Goal: Browse casually

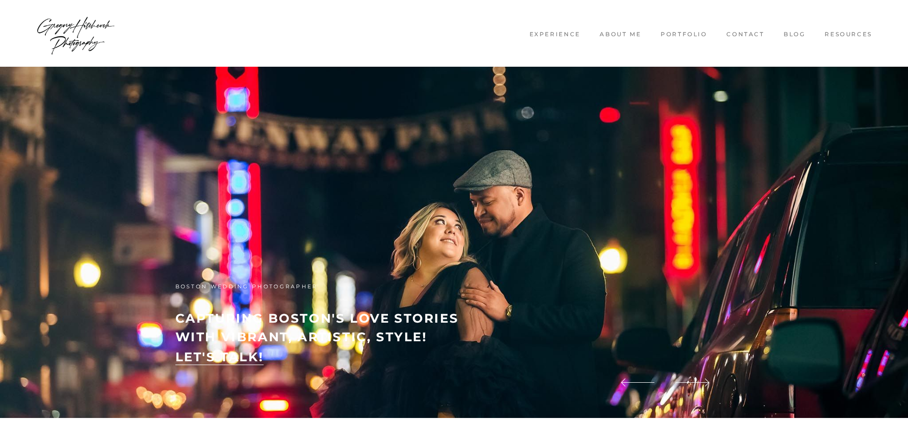
click at [548, 35] on link "Experience" at bounding box center [555, 34] width 66 height 8
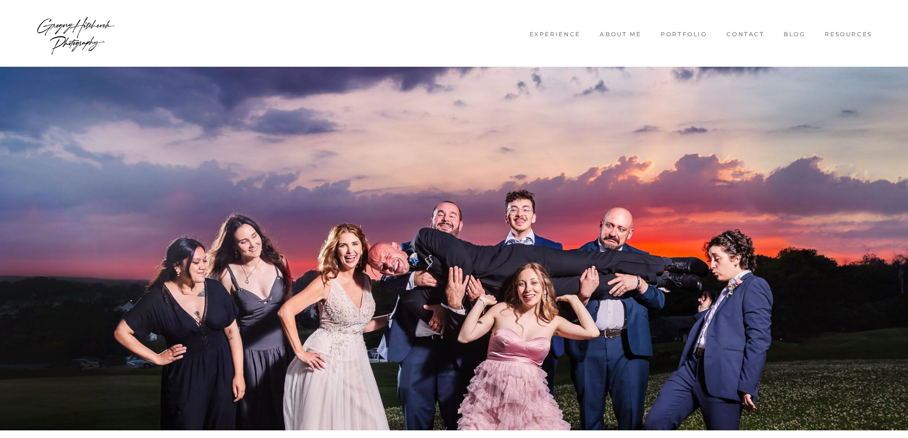
drag, startPoint x: 818, startPoint y: 387, endPoint x: 667, endPoint y: 100, distance: 324.1
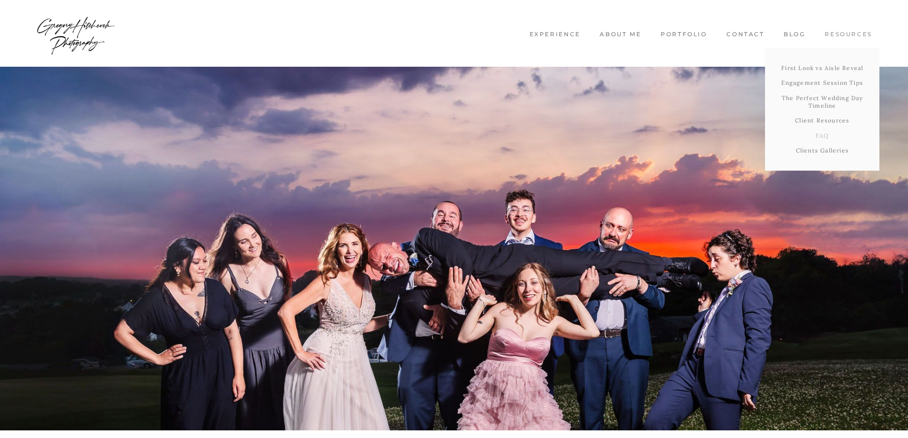
click at [820, 137] on link "FAQ" at bounding box center [822, 135] width 114 height 15
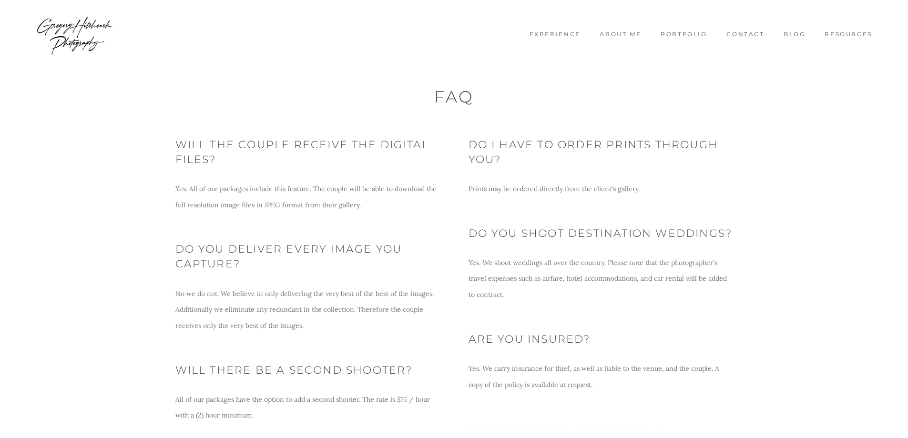
click at [743, 36] on link "Contact" at bounding box center [745, 34] width 52 height 8
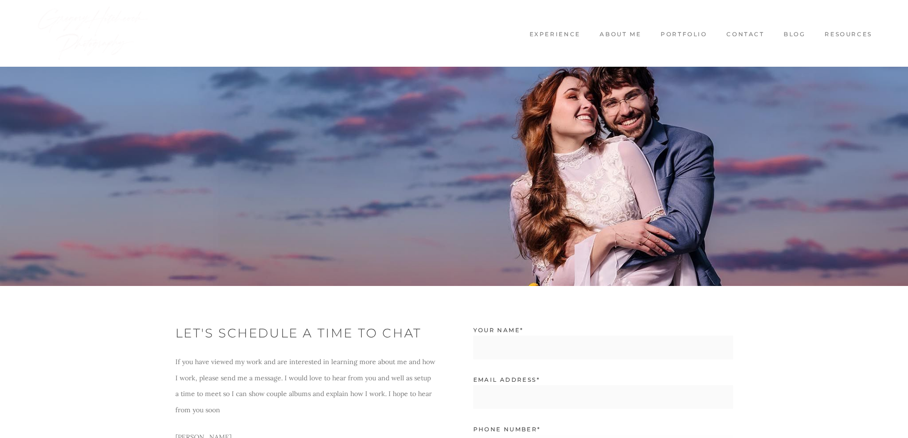
click at [791, 34] on link "Blog" at bounding box center [794, 34] width 36 height 8
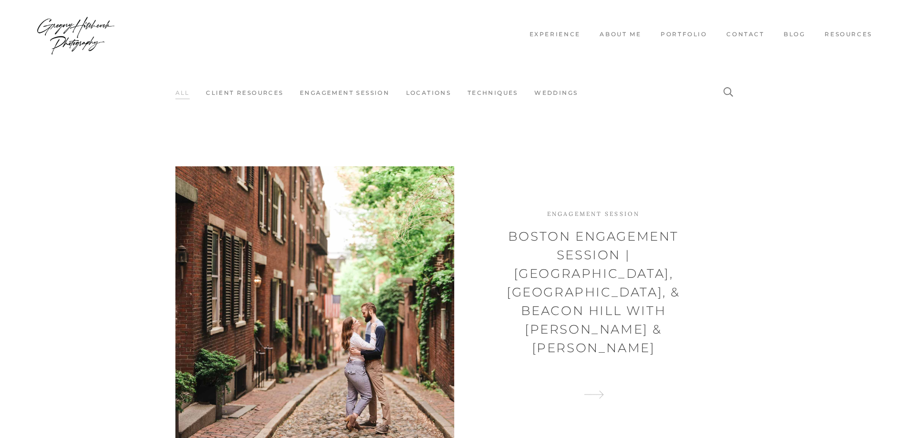
drag, startPoint x: 782, startPoint y: 219, endPoint x: 770, endPoint y: 111, distance: 109.3
click at [631, 32] on link "About me" at bounding box center [620, 34] width 56 height 8
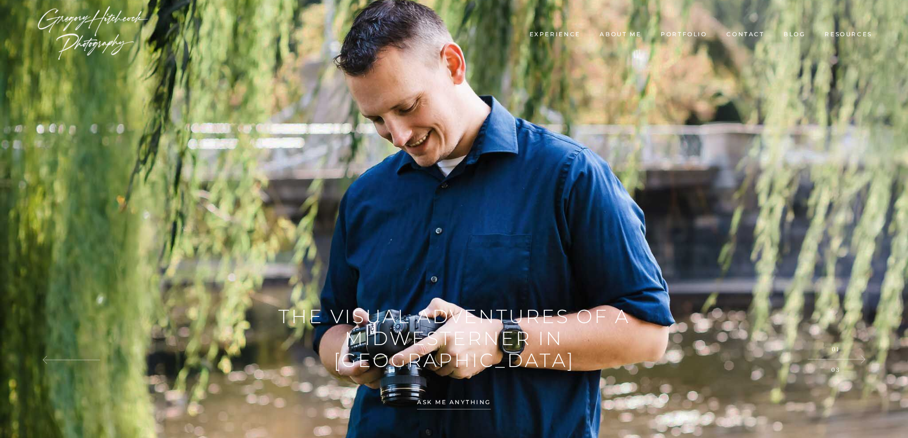
drag, startPoint x: 738, startPoint y: 317, endPoint x: 727, endPoint y: 118, distance: 199.9
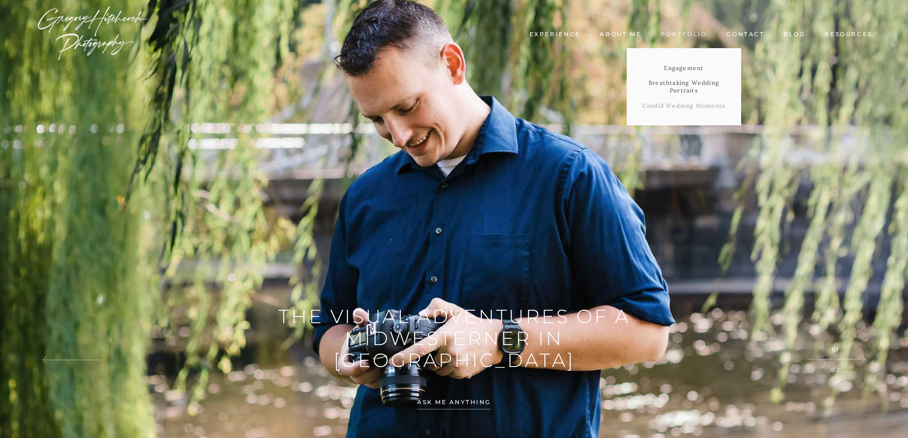
click at [686, 105] on link "Candid Wedding Moments" at bounding box center [683, 105] width 114 height 15
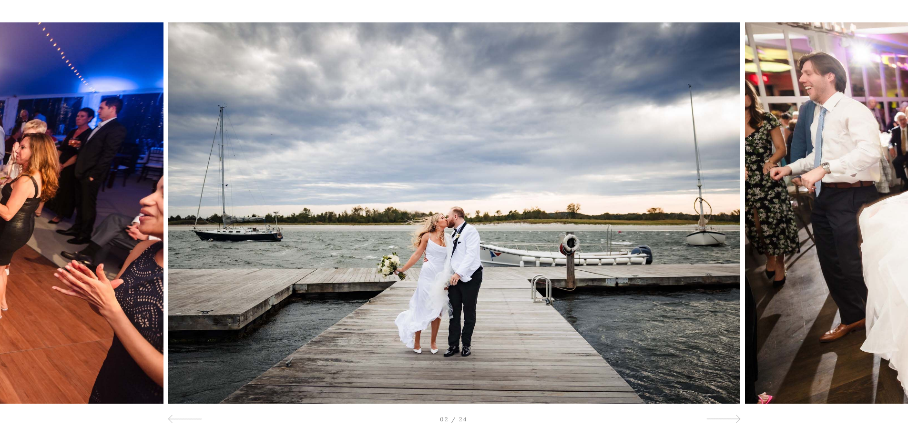
scroll to position [90, 0]
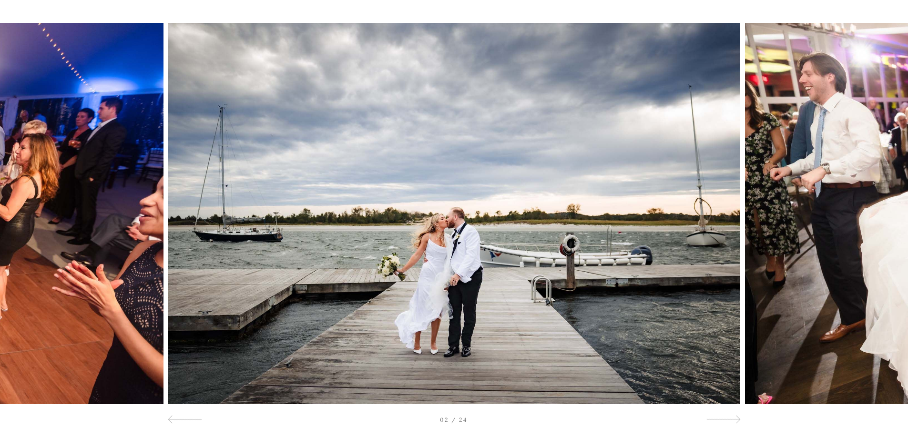
click at [730, 220] on div at bounding box center [817, 213] width 182 height 381
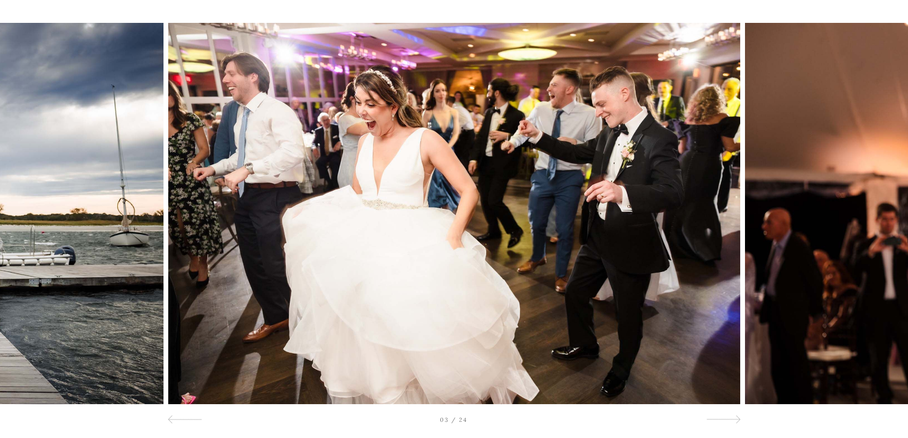
click at [722, 214] on img at bounding box center [454, 213] width 572 height 381
click at [732, 223] on div at bounding box center [817, 213] width 182 height 381
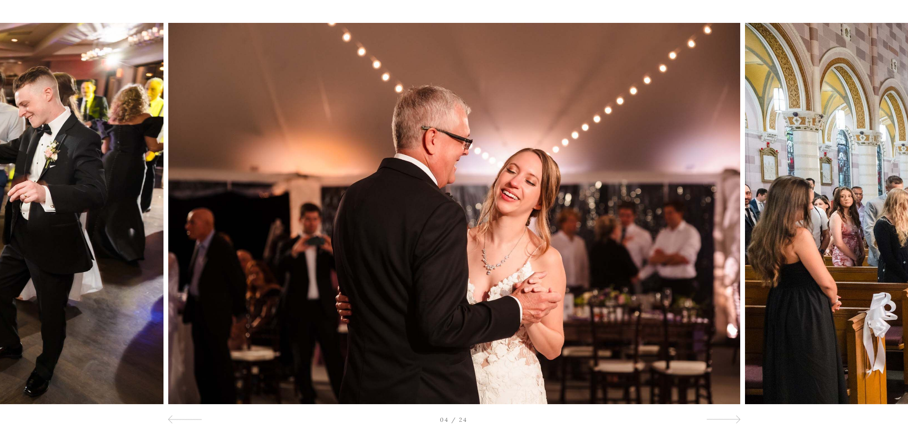
click at [732, 223] on div at bounding box center [817, 213] width 182 height 381
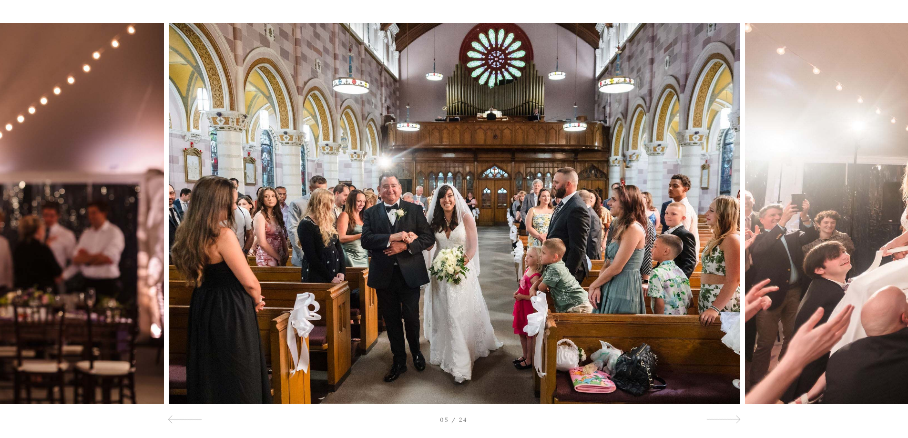
click at [732, 223] on div at bounding box center [817, 213] width 182 height 381
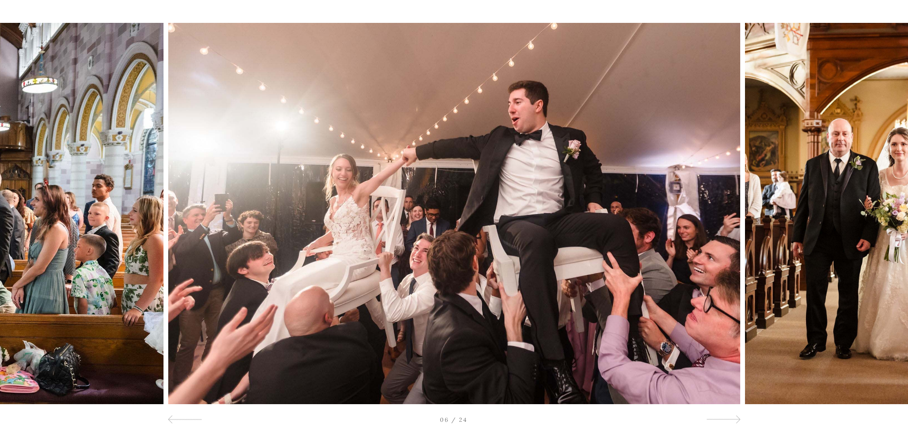
click at [732, 223] on div at bounding box center [817, 213] width 182 height 381
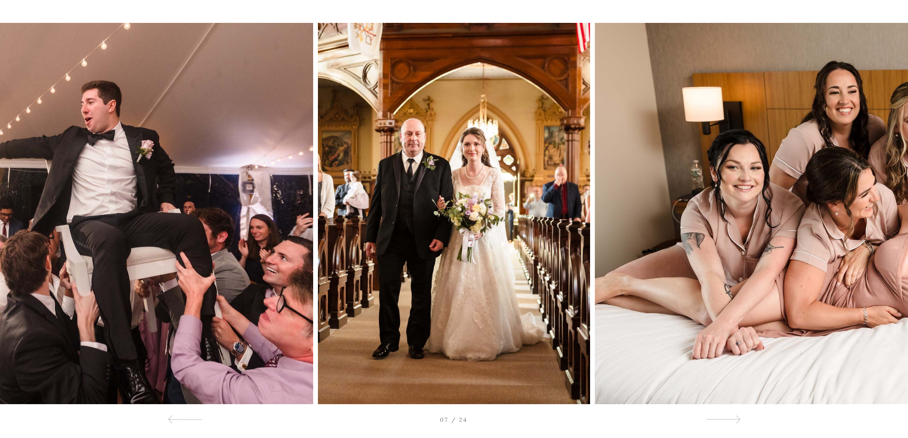
click at [732, 223] on div at bounding box center [817, 213] width 182 height 381
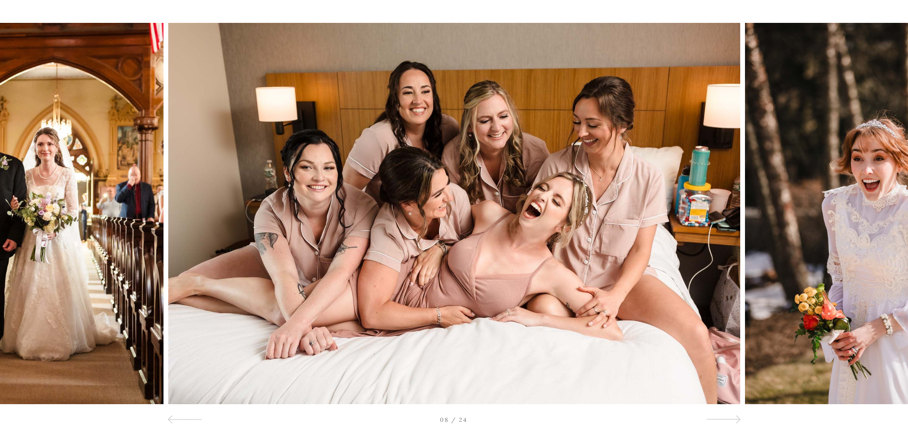
click at [732, 223] on div at bounding box center [817, 213] width 182 height 381
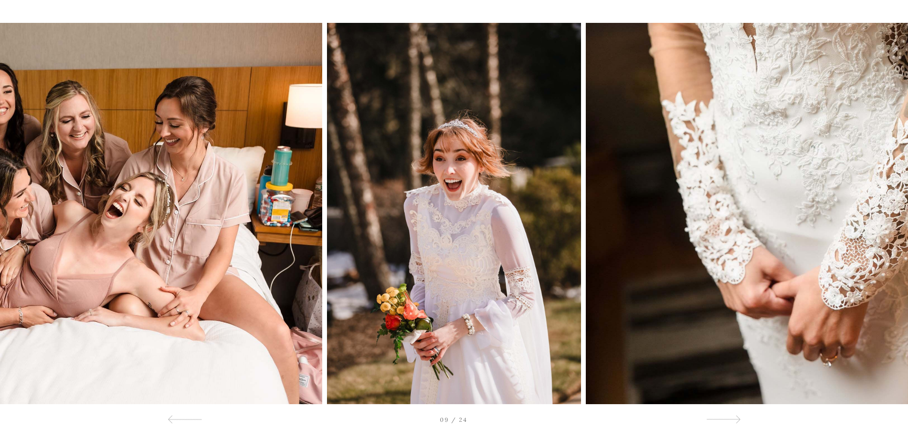
click at [732, 223] on div at bounding box center [817, 213] width 182 height 381
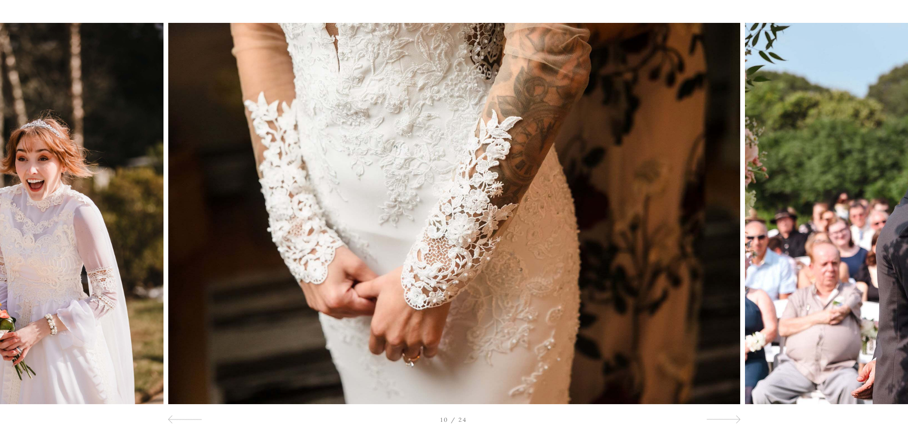
click at [732, 223] on div at bounding box center [817, 213] width 182 height 381
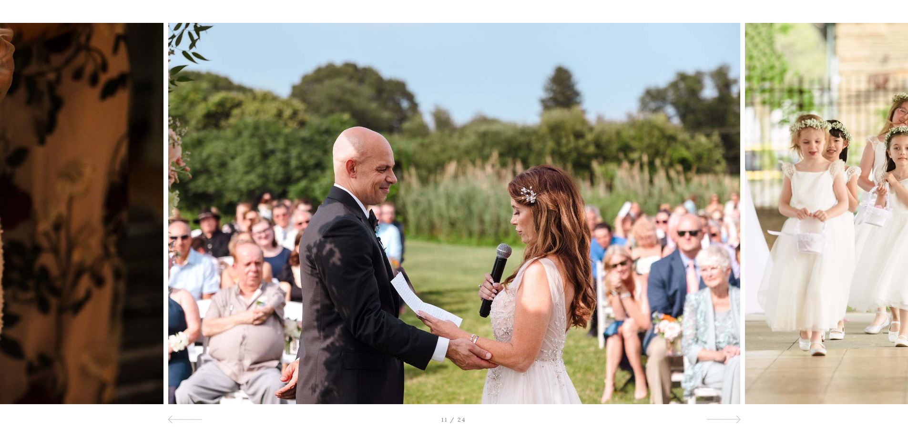
click at [732, 223] on div at bounding box center [817, 213] width 182 height 381
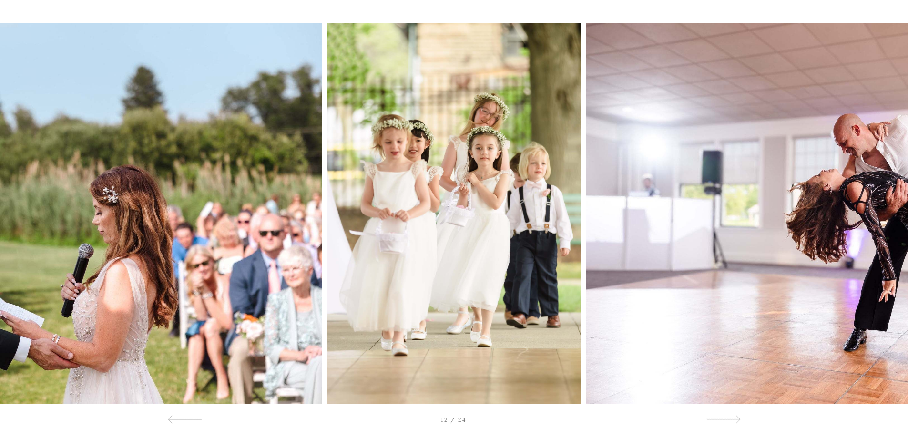
click at [732, 223] on div at bounding box center [817, 213] width 182 height 381
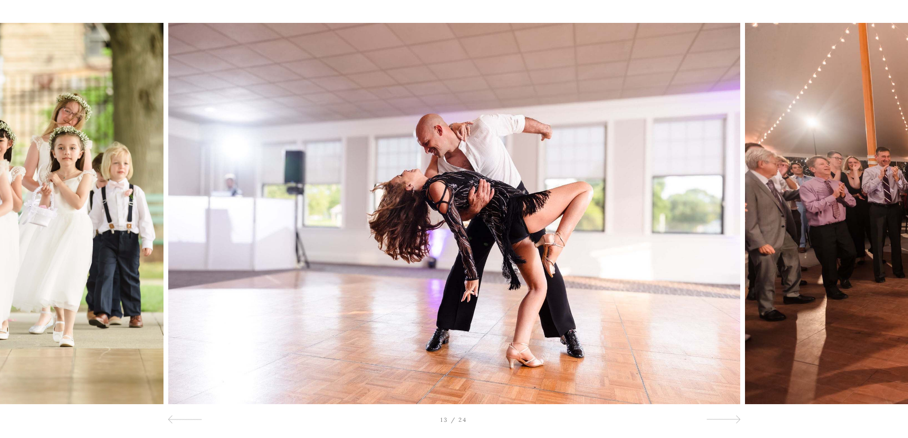
click at [732, 223] on div at bounding box center [817, 213] width 182 height 381
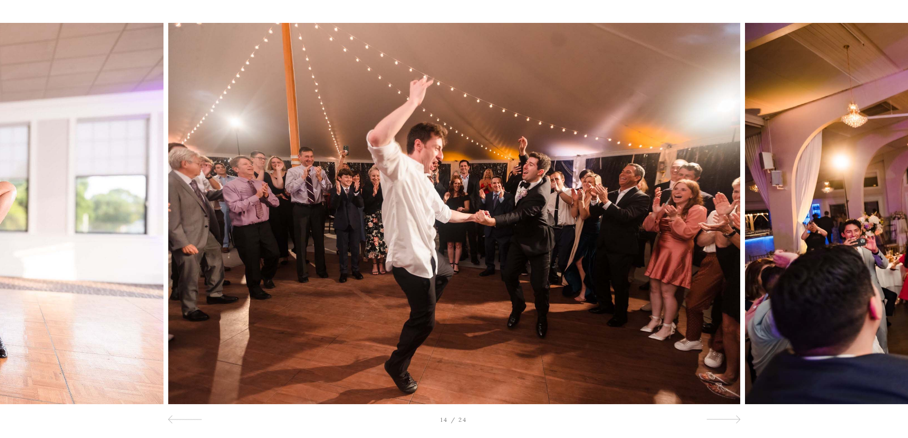
click at [732, 223] on div at bounding box center [817, 213] width 182 height 381
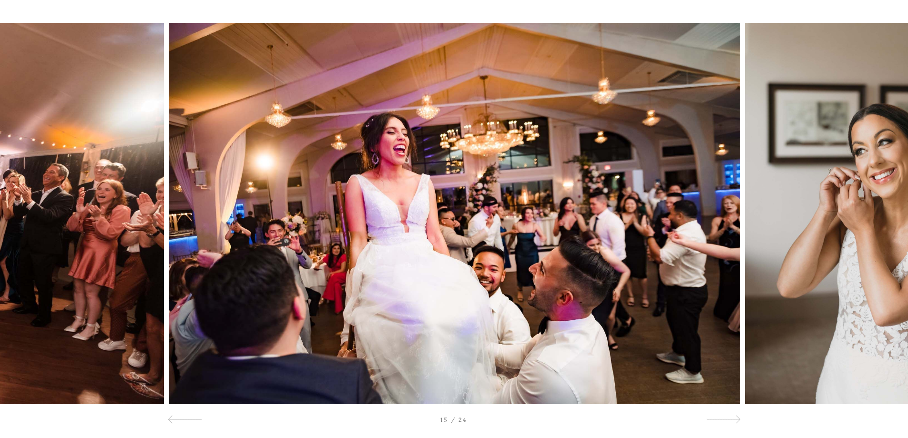
click at [732, 224] on div at bounding box center [817, 213] width 182 height 381
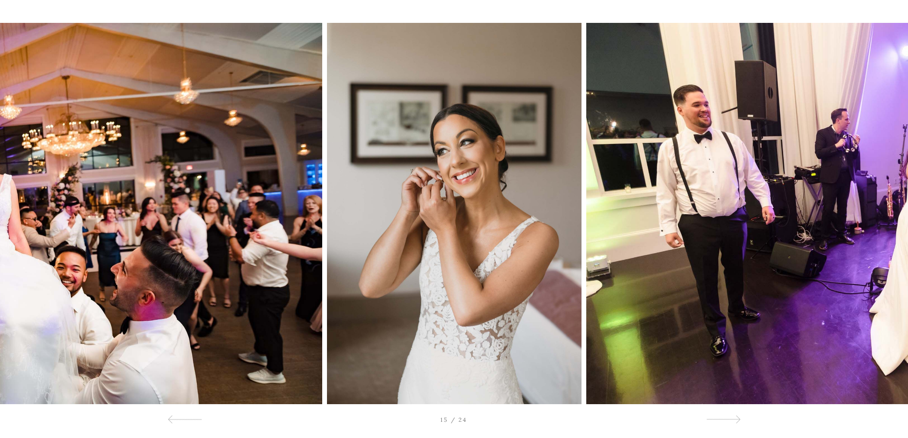
click at [732, 224] on div at bounding box center [817, 213] width 182 height 381
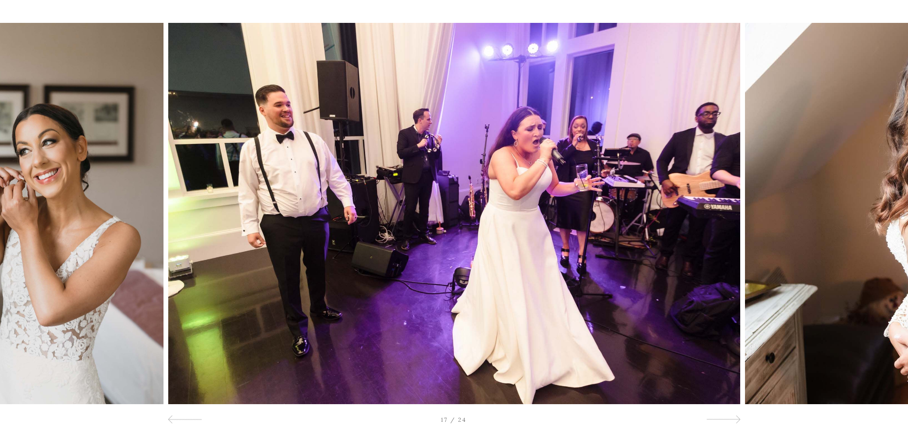
click at [732, 224] on div at bounding box center [817, 213] width 182 height 381
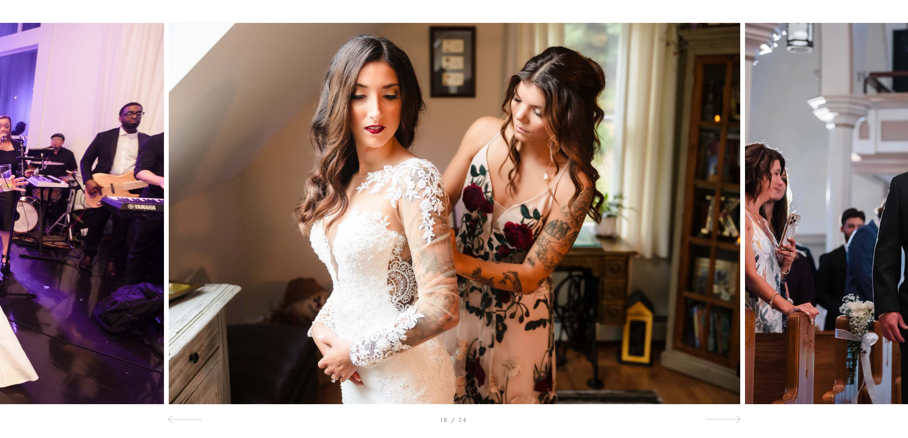
click at [732, 224] on div at bounding box center [817, 213] width 182 height 381
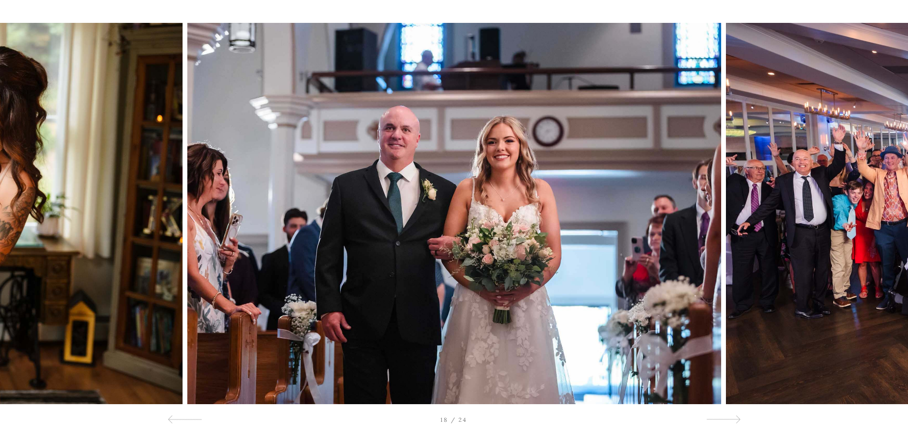
click at [732, 224] on div at bounding box center [817, 213] width 182 height 381
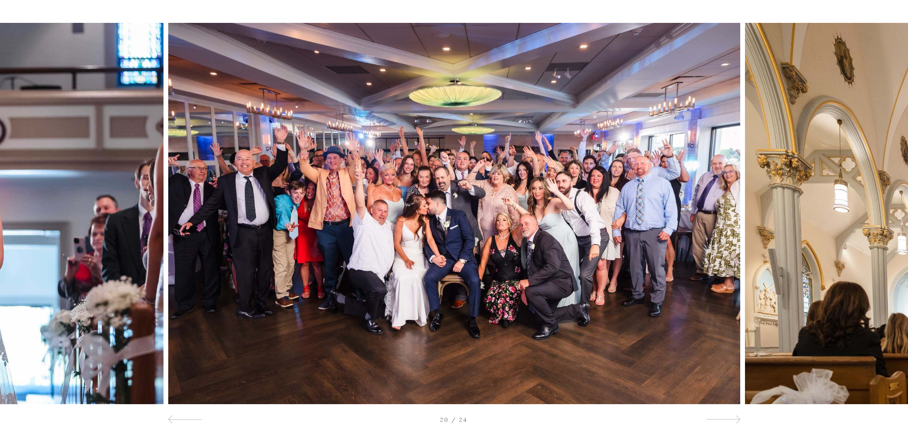
click at [732, 224] on div at bounding box center [817, 213] width 182 height 381
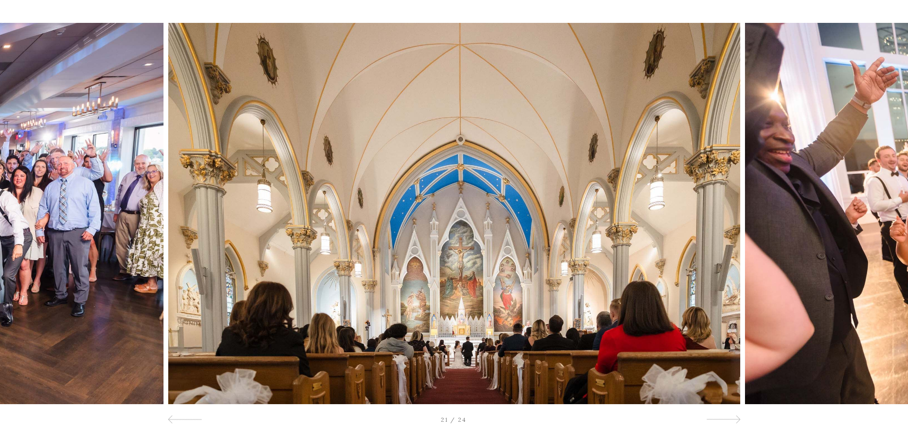
click at [732, 224] on div at bounding box center [817, 213] width 182 height 381
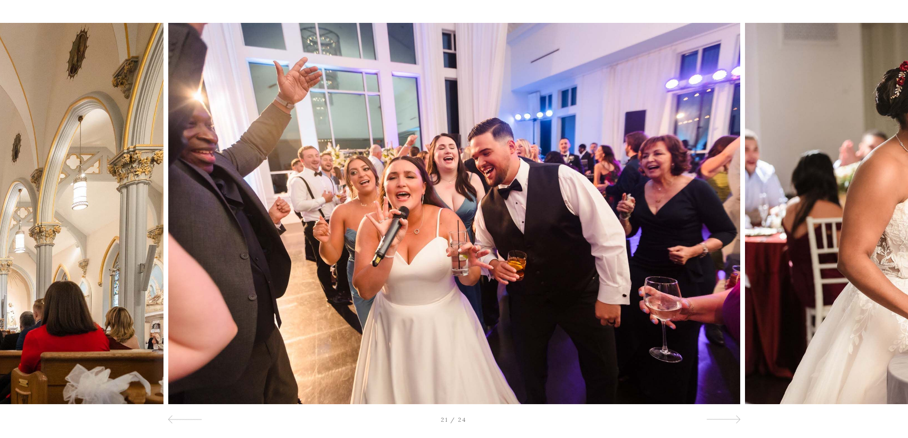
click at [732, 224] on div at bounding box center [817, 213] width 182 height 381
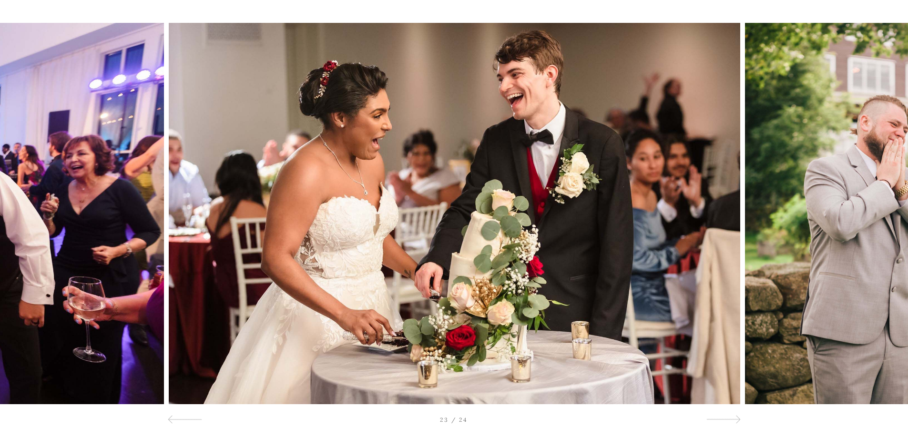
click at [732, 224] on div at bounding box center [817, 213] width 182 height 381
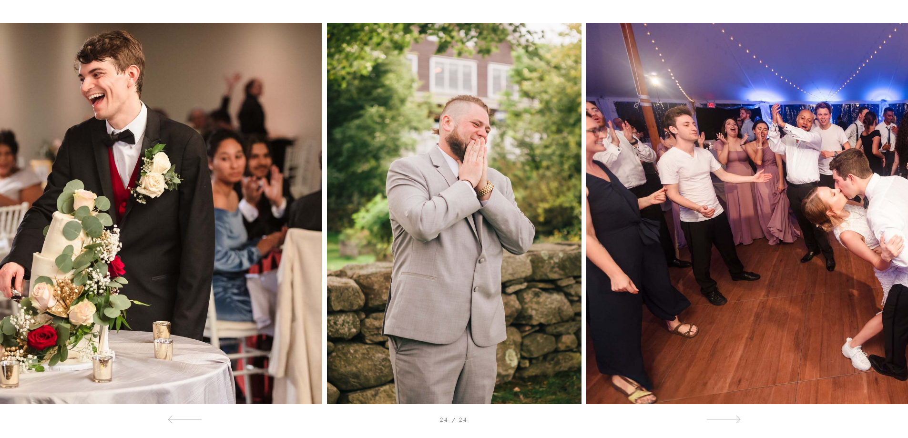
click at [732, 224] on div at bounding box center [817, 213] width 182 height 381
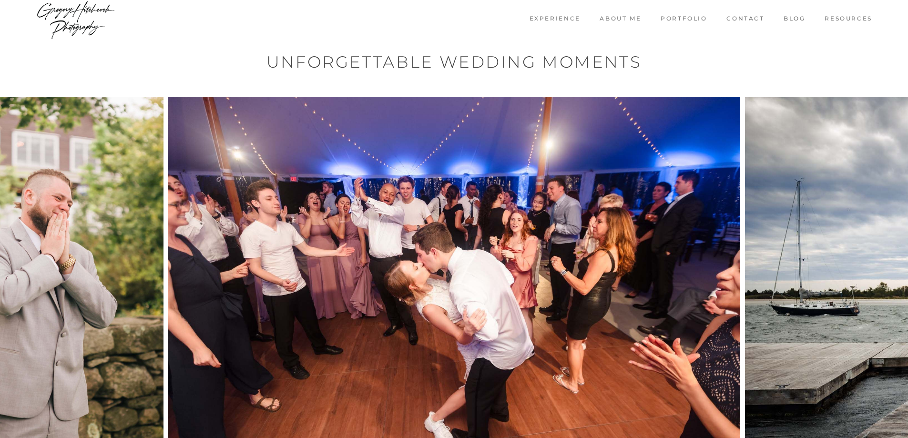
scroll to position [0, 0]
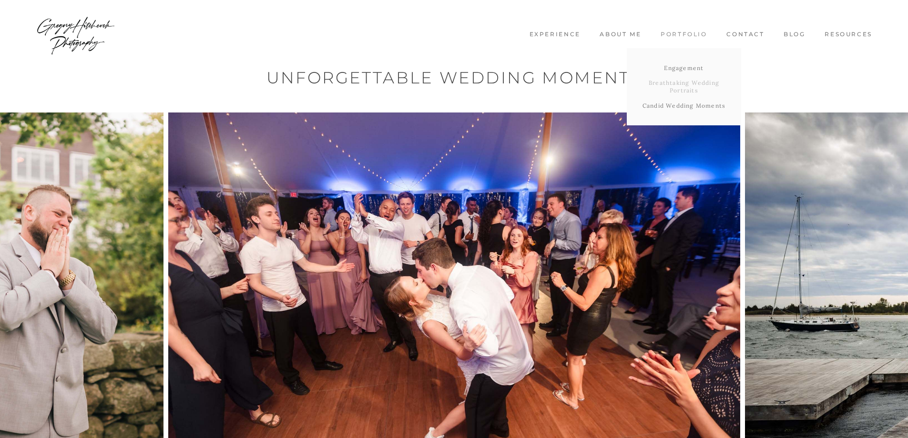
click at [686, 90] on link "Breathtaking Wedding Portraits" at bounding box center [683, 86] width 114 height 22
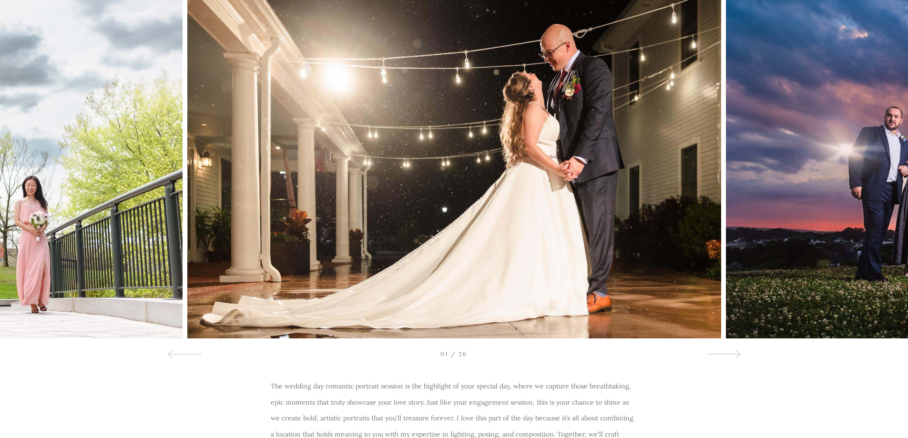
click at [700, 158] on img at bounding box center [454, 147] width 534 height 381
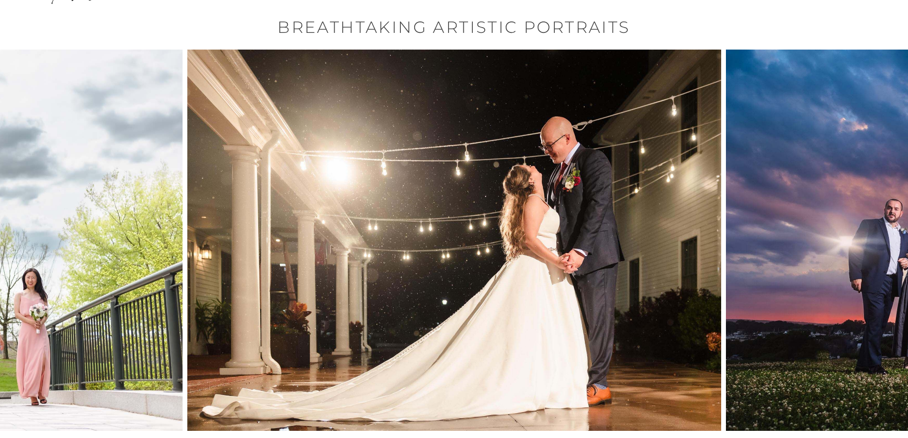
scroll to position [48, 0]
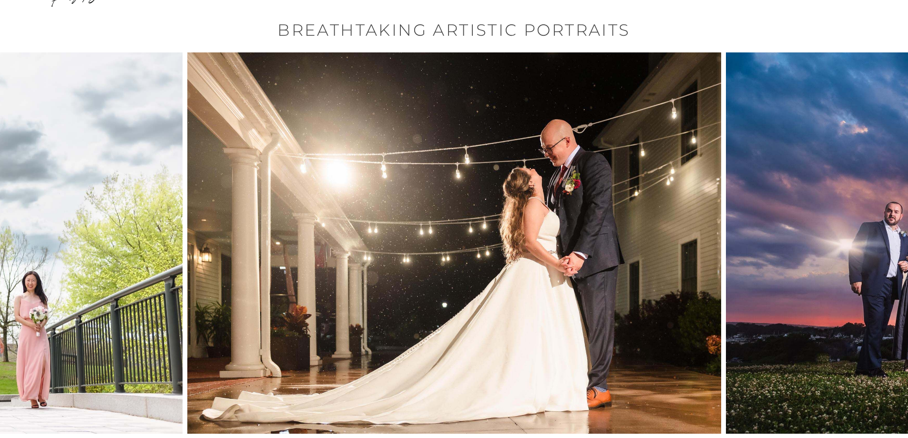
click at [711, 301] on img at bounding box center [454, 242] width 534 height 381
click at [711, 252] on img at bounding box center [454, 242] width 534 height 381
drag, startPoint x: 684, startPoint y: 232, endPoint x: 703, endPoint y: 187, distance: 48.0
click at [684, 231] on img at bounding box center [454, 242] width 534 height 381
click at [711, 155] on img at bounding box center [454, 242] width 534 height 381
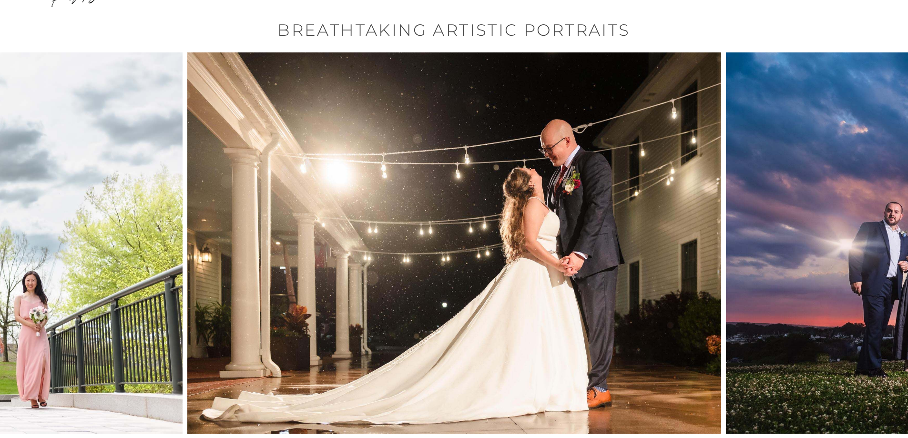
click at [707, 191] on img at bounding box center [454, 242] width 534 height 381
drag, startPoint x: 704, startPoint y: 231, endPoint x: 708, endPoint y: 242, distance: 12.5
click at [704, 232] on img at bounding box center [454, 242] width 534 height 381
click at [708, 242] on img at bounding box center [454, 242] width 534 height 381
click at [708, 252] on img at bounding box center [454, 242] width 534 height 381
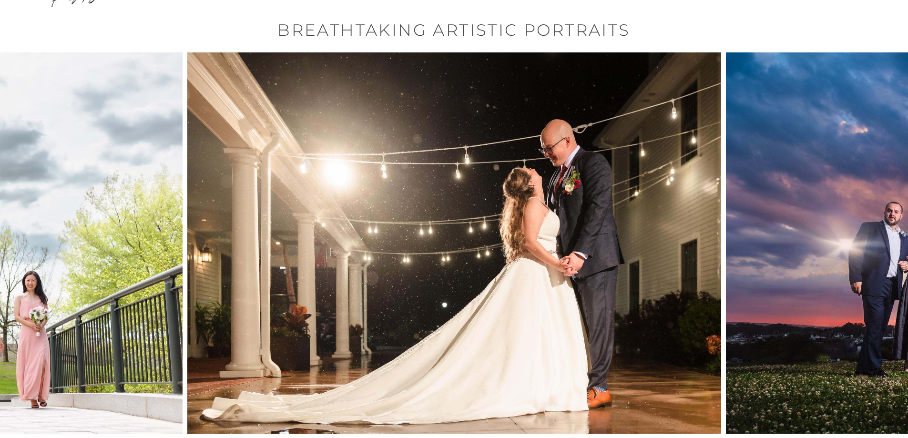
click at [736, 239] on div at bounding box center [817, 242] width 182 height 381
click at [709, 242] on img at bounding box center [454, 242] width 534 height 381
click at [813, 250] on div at bounding box center [817, 242] width 182 height 381
drag, startPoint x: 813, startPoint y: 250, endPoint x: 640, endPoint y: 265, distance: 173.1
click at [635, 266] on div at bounding box center [454, 242] width 908 height 381
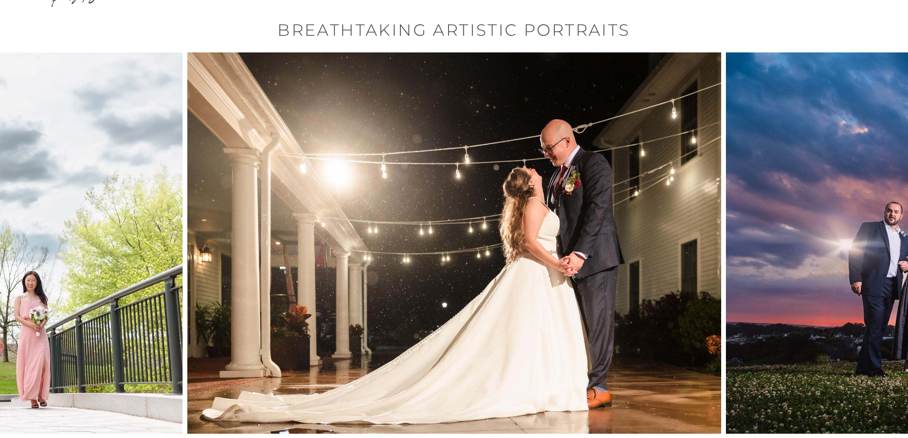
drag, startPoint x: 699, startPoint y: 262, endPoint x: 555, endPoint y: 259, distance: 143.9
click at [555, 260] on img at bounding box center [454, 242] width 534 height 381
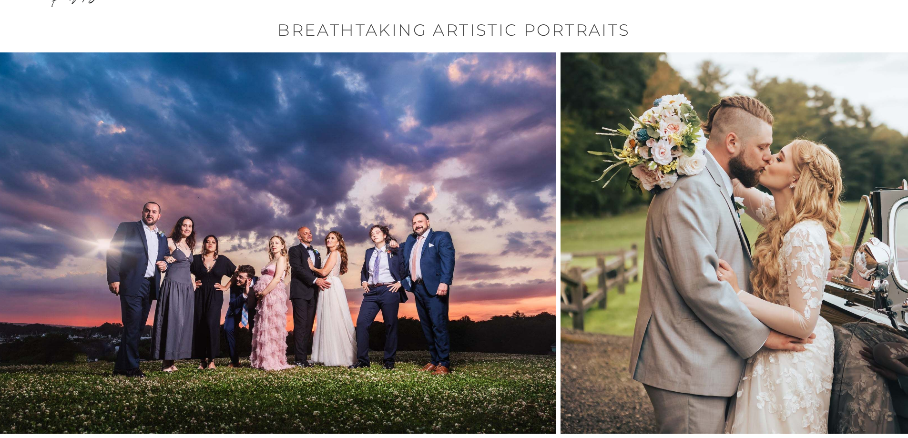
drag, startPoint x: 664, startPoint y: 252, endPoint x: 404, endPoint y: 237, distance: 261.0
click at [413, 243] on img at bounding box center [270, 242] width 572 height 381
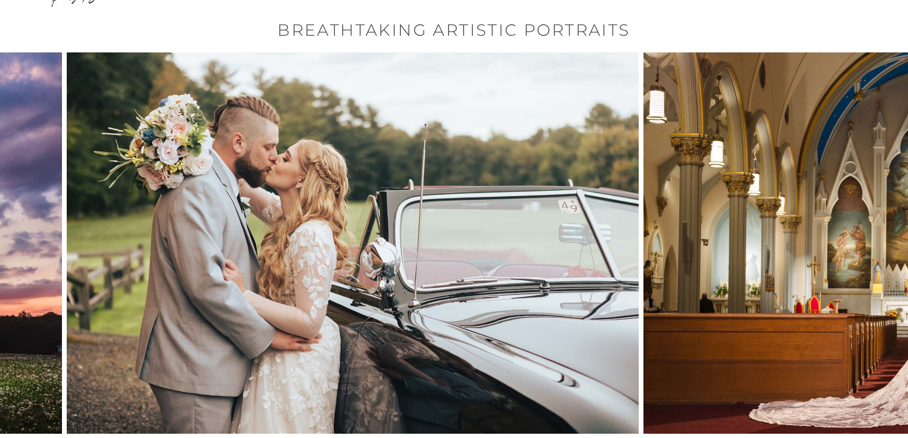
drag, startPoint x: 666, startPoint y: 229, endPoint x: 409, endPoint y: 226, distance: 256.8
click at [420, 232] on img at bounding box center [353, 242] width 572 height 381
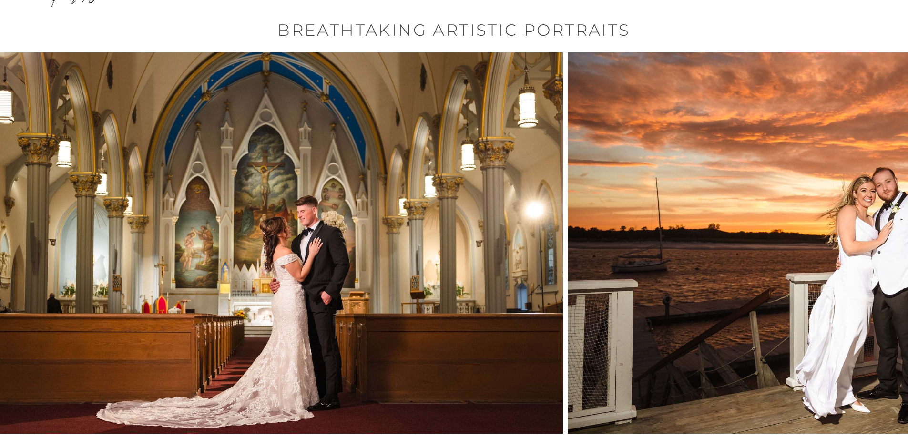
drag, startPoint x: 673, startPoint y: 232, endPoint x: 422, endPoint y: 230, distance: 251.1
click at [408, 232] on img at bounding box center [277, 242] width 572 height 381
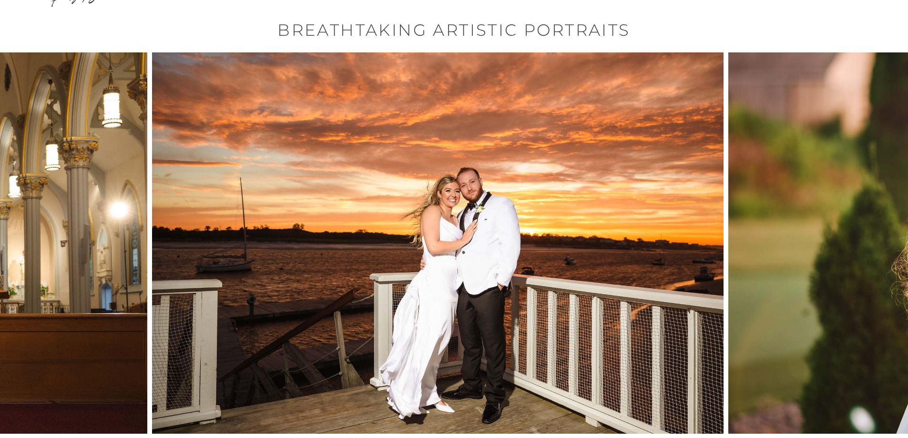
drag, startPoint x: 649, startPoint y: 230, endPoint x: 418, endPoint y: 232, distance: 231.1
click at [412, 233] on img at bounding box center [438, 242] width 572 height 381
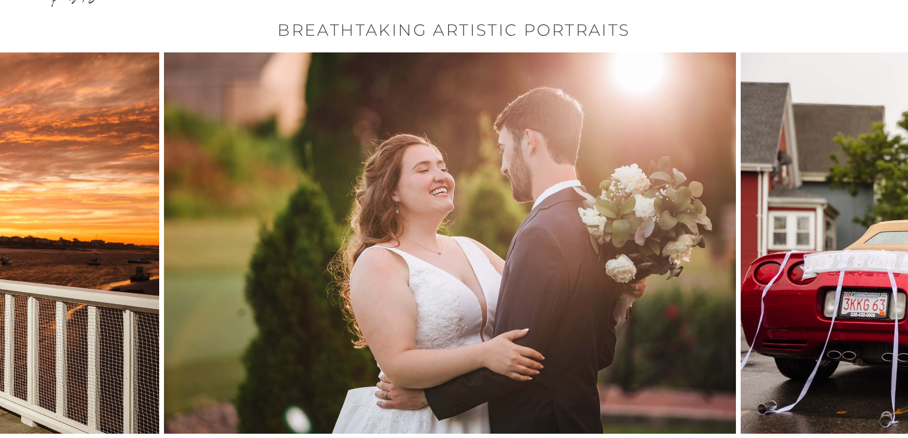
drag, startPoint x: 677, startPoint y: 218, endPoint x: 445, endPoint y: 230, distance: 232.3
click at [441, 229] on img at bounding box center [450, 242] width 572 height 381
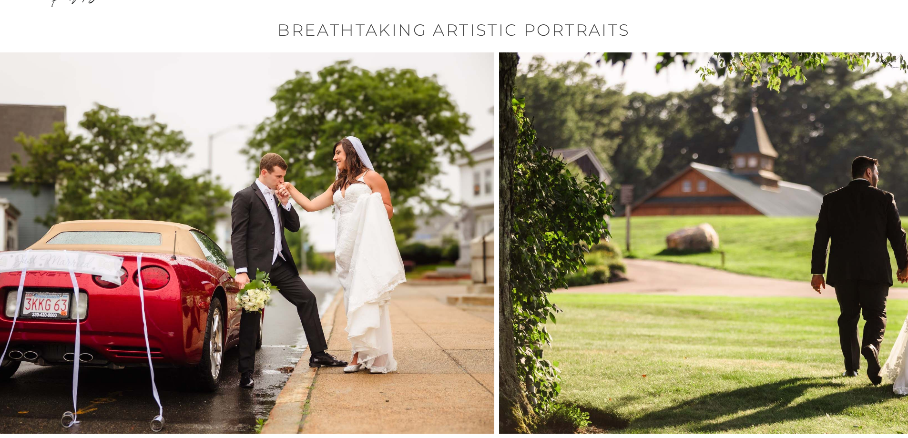
drag, startPoint x: 533, startPoint y: 229, endPoint x: 371, endPoint y: 220, distance: 162.2
click at [379, 224] on img at bounding box center [208, 242] width 572 height 381
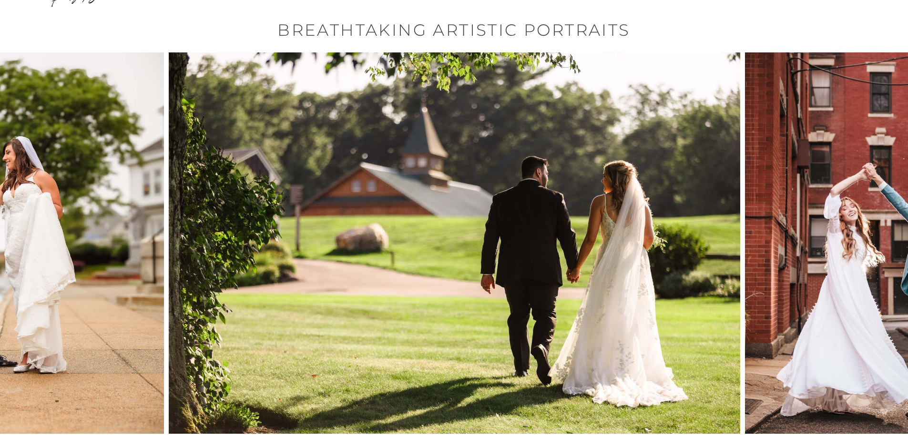
drag, startPoint x: 675, startPoint y: 219, endPoint x: 452, endPoint y: 224, distance: 222.5
click at [460, 226] on img at bounding box center [455, 242] width 572 height 381
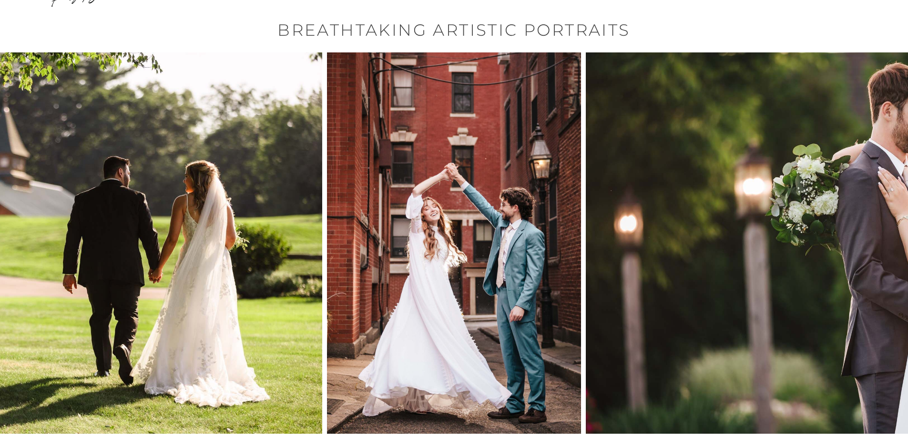
drag, startPoint x: 386, startPoint y: 234, endPoint x: 281, endPoint y: 222, distance: 105.5
click at [327, 223] on img at bounding box center [454, 242] width 254 height 381
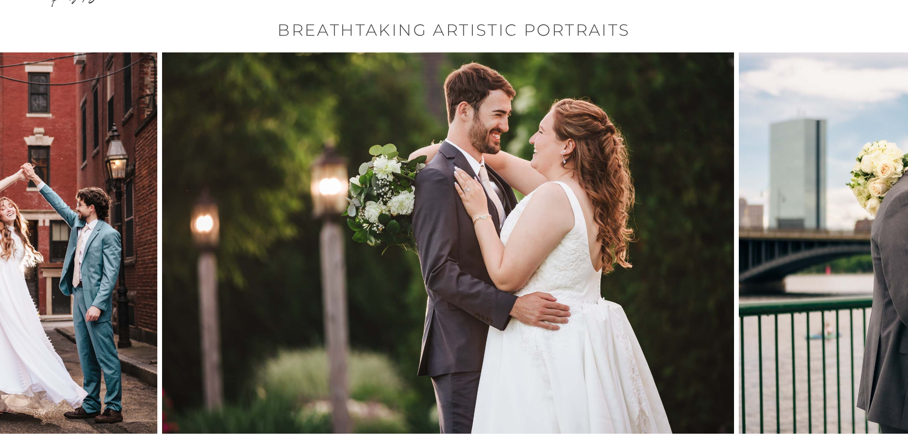
drag, startPoint x: 701, startPoint y: 238, endPoint x: 441, endPoint y: 231, distance: 259.7
click at [454, 236] on img at bounding box center [448, 242] width 572 height 381
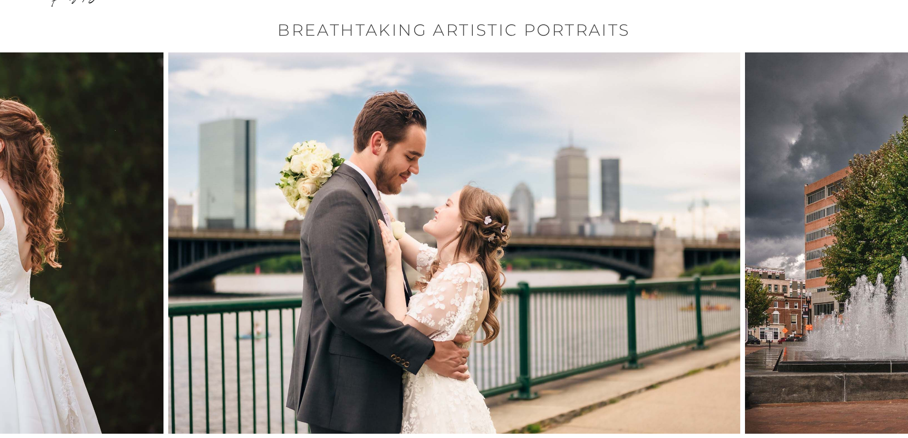
drag, startPoint x: 722, startPoint y: 249, endPoint x: 407, endPoint y: 239, distance: 315.1
click at [418, 241] on img at bounding box center [454, 242] width 572 height 381
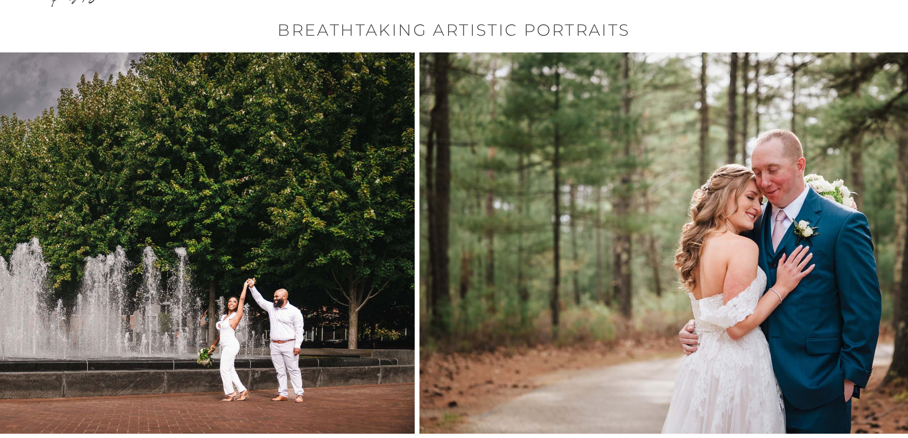
drag, startPoint x: 688, startPoint y: 240, endPoint x: 358, endPoint y: 227, distance: 330.4
click at [362, 228] on img at bounding box center [129, 242] width 572 height 381
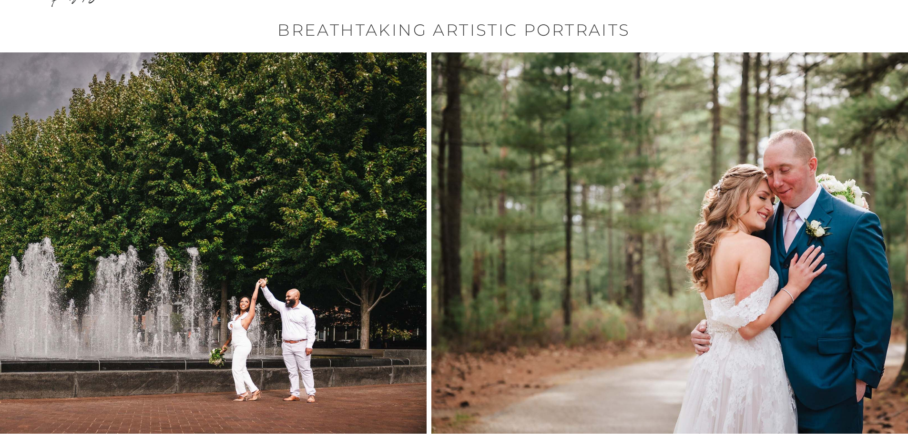
drag, startPoint x: 226, startPoint y: 232, endPoint x: 562, endPoint y: 240, distance: 336.0
click at [500, 228] on img at bounding box center [717, 242] width 572 height 381
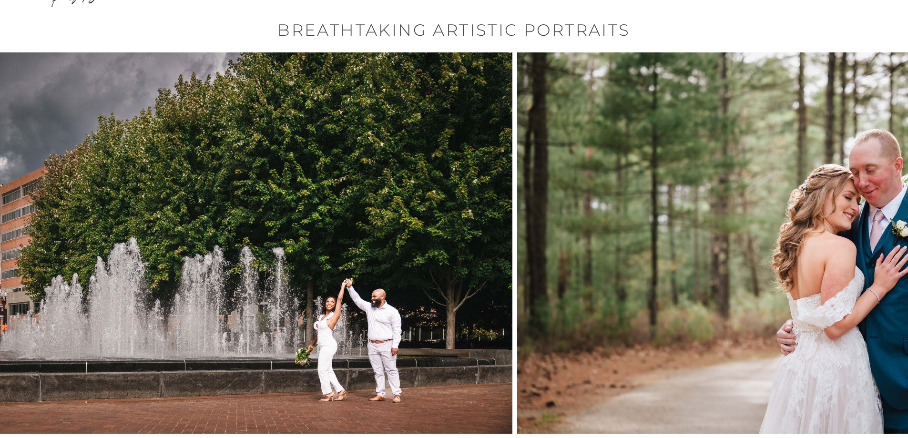
drag, startPoint x: 683, startPoint y: 237, endPoint x: 449, endPoint y: 230, distance: 233.5
click at [451, 230] on img at bounding box center [226, 242] width 572 height 381
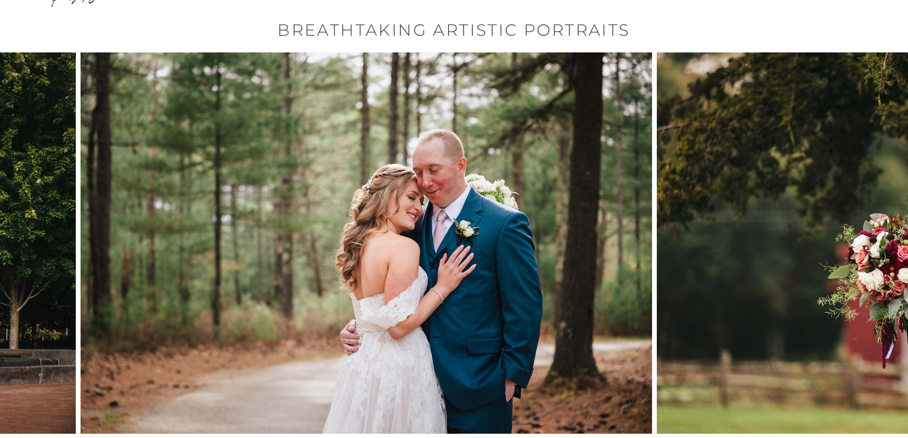
drag, startPoint x: 570, startPoint y: 257, endPoint x: 323, endPoint y: 245, distance: 247.5
click at [337, 247] on img at bounding box center [367, 242] width 572 height 381
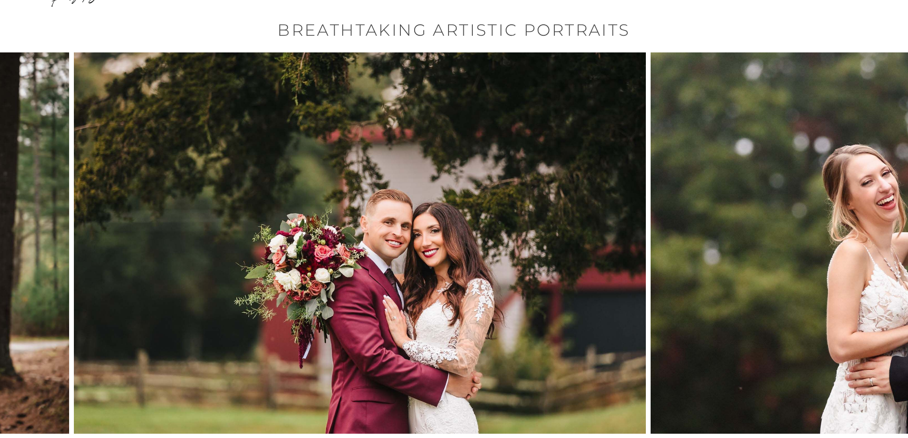
drag, startPoint x: 627, startPoint y: 259, endPoint x: 348, endPoint y: 256, distance: 278.7
click at [330, 254] on img at bounding box center [360, 242] width 572 height 381
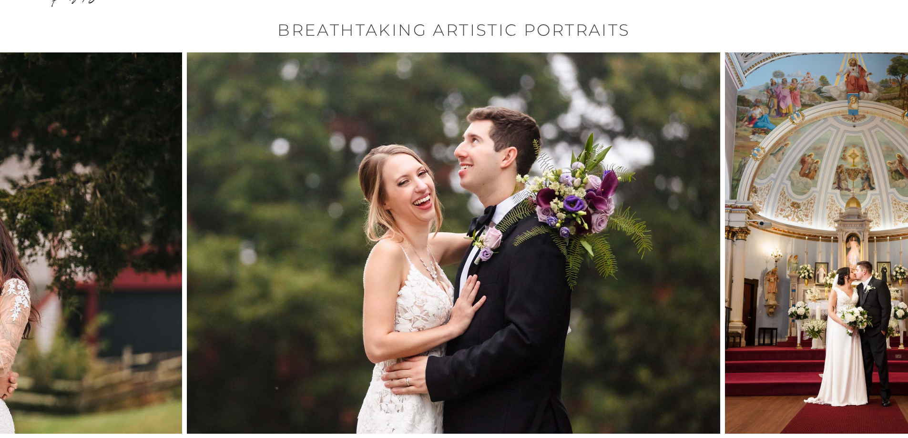
drag, startPoint x: 656, startPoint y: 256, endPoint x: 383, endPoint y: 262, distance: 273.5
click at [404, 264] on img at bounding box center [453, 242] width 533 height 381
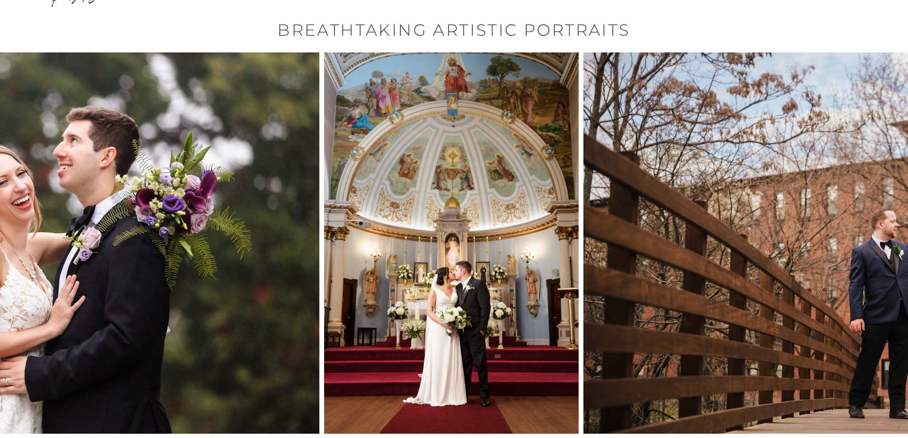
drag, startPoint x: 560, startPoint y: 275, endPoint x: 432, endPoint y: 282, distance: 128.3
click at [430, 278] on img at bounding box center [451, 242] width 254 height 381
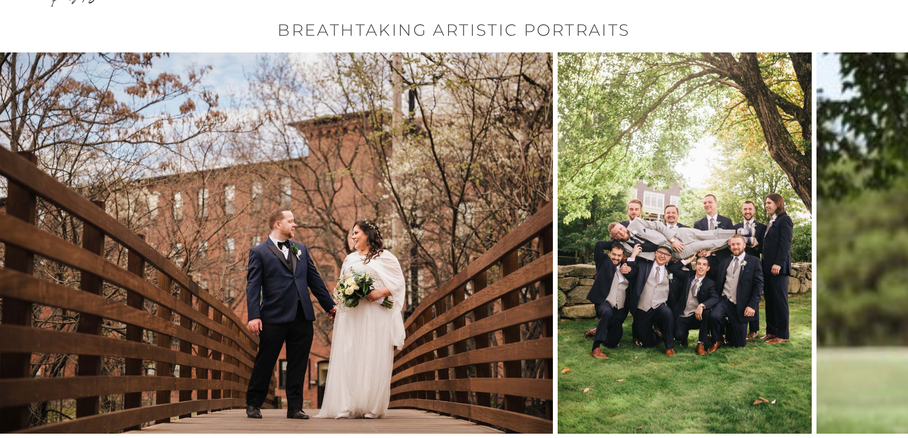
drag, startPoint x: 682, startPoint y: 261, endPoint x: 441, endPoint y: 265, distance: 241.6
click at [423, 265] on img at bounding box center [267, 242] width 572 height 381
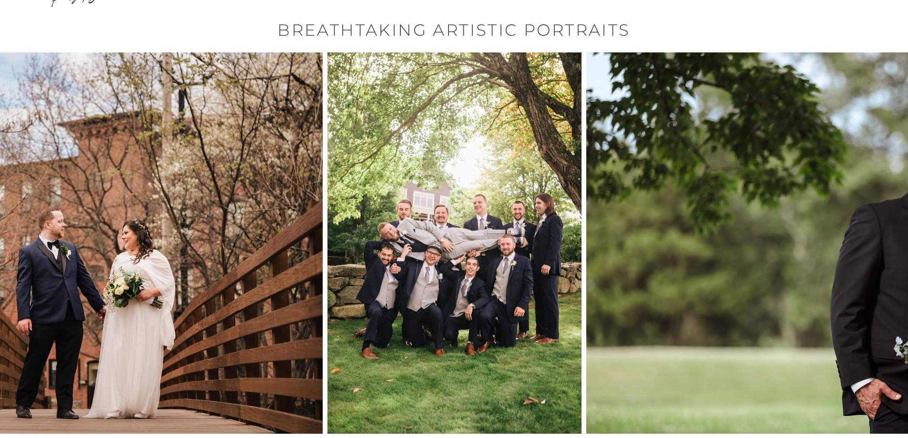
drag, startPoint x: 407, startPoint y: 266, endPoint x: 357, endPoint y: 262, distance: 50.7
click at [374, 263] on img at bounding box center [454, 242] width 254 height 381
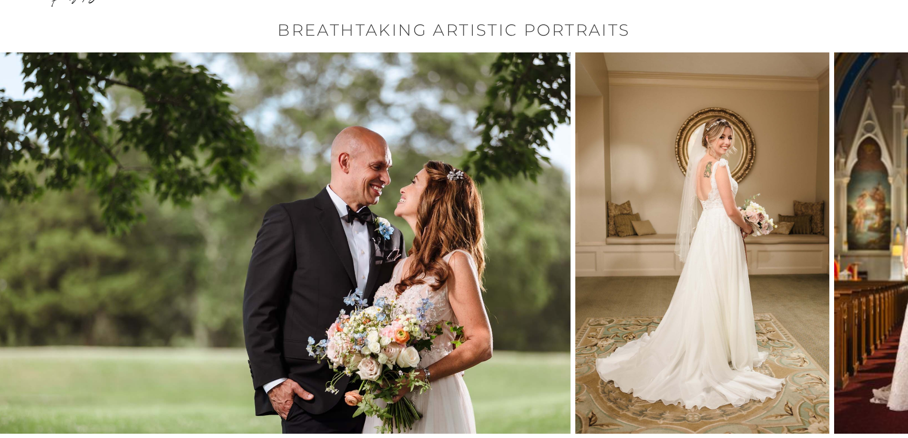
drag, startPoint x: 687, startPoint y: 268, endPoint x: 393, endPoint y: 273, distance: 294.9
click at [360, 274] on img at bounding box center [285, 242] width 572 height 381
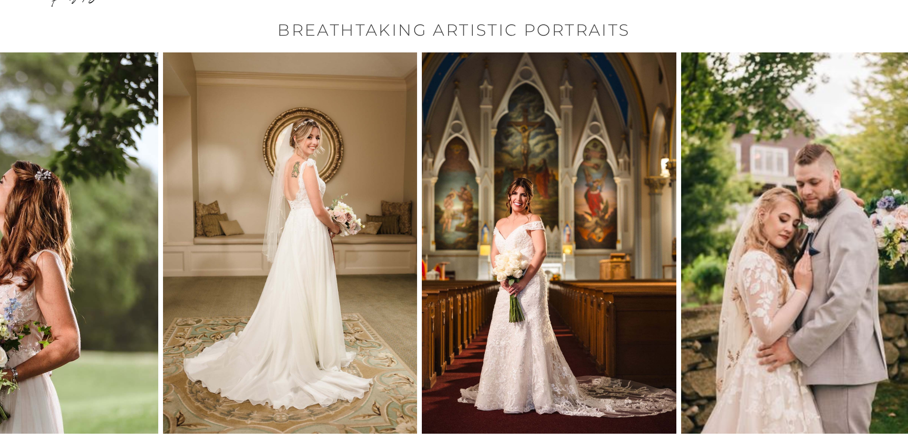
click at [359, 260] on img at bounding box center [290, 242] width 254 height 381
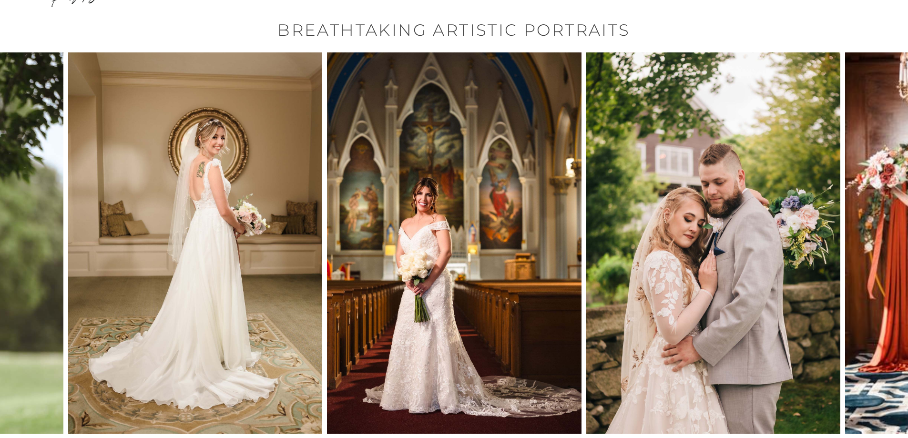
drag, startPoint x: 540, startPoint y: 257, endPoint x: 348, endPoint y: 262, distance: 191.6
click at [351, 263] on img at bounding box center [454, 242] width 254 height 381
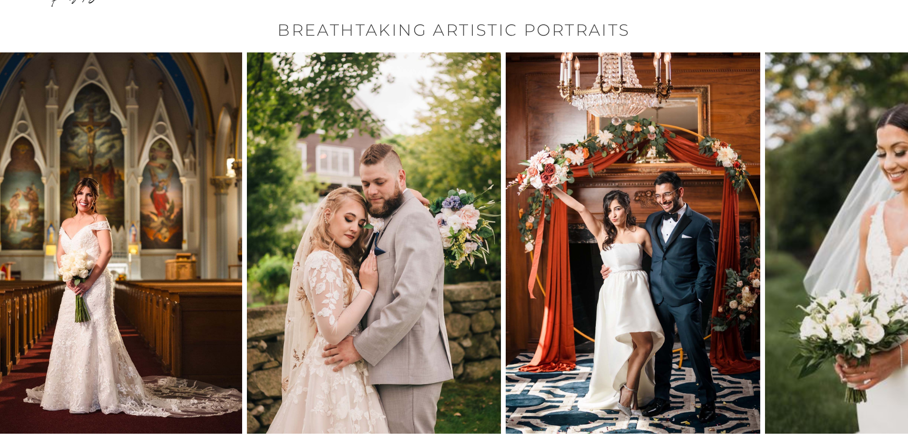
drag, startPoint x: 545, startPoint y: 248, endPoint x: 420, endPoint y: 245, distance: 124.4
click at [396, 246] on img at bounding box center [374, 242] width 254 height 381
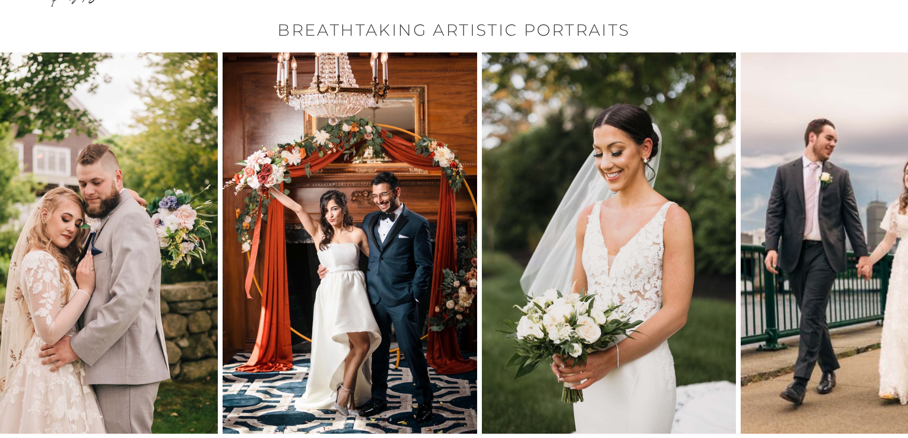
drag, startPoint x: 449, startPoint y: 241, endPoint x: 377, endPoint y: 237, distance: 72.0
click at [376, 238] on img at bounding box center [349, 242] width 254 height 381
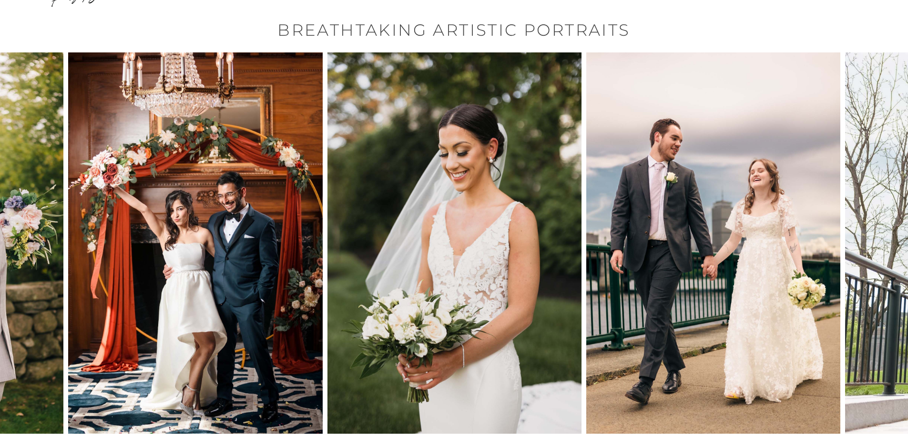
drag, startPoint x: 541, startPoint y: 253, endPoint x: 387, endPoint y: 243, distance: 154.2
click at [417, 246] on img at bounding box center [454, 242] width 254 height 381
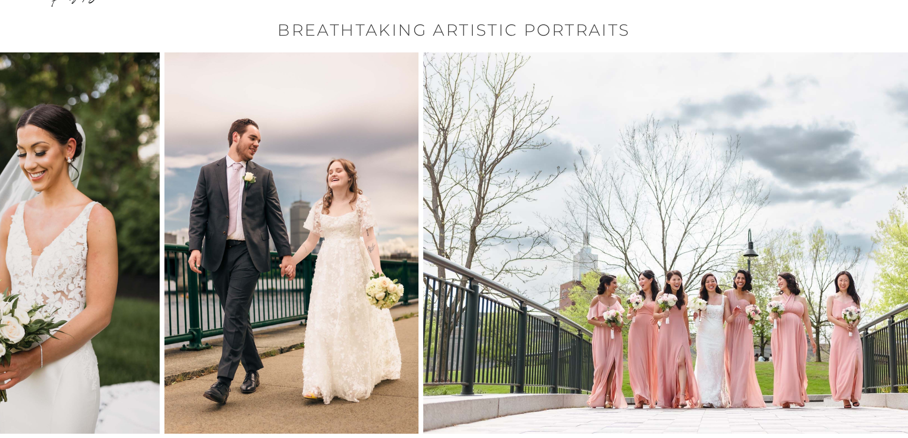
drag, startPoint x: 370, startPoint y: 254, endPoint x: 390, endPoint y: 251, distance: 20.8
click at [352, 252] on img at bounding box center [291, 242] width 254 height 381
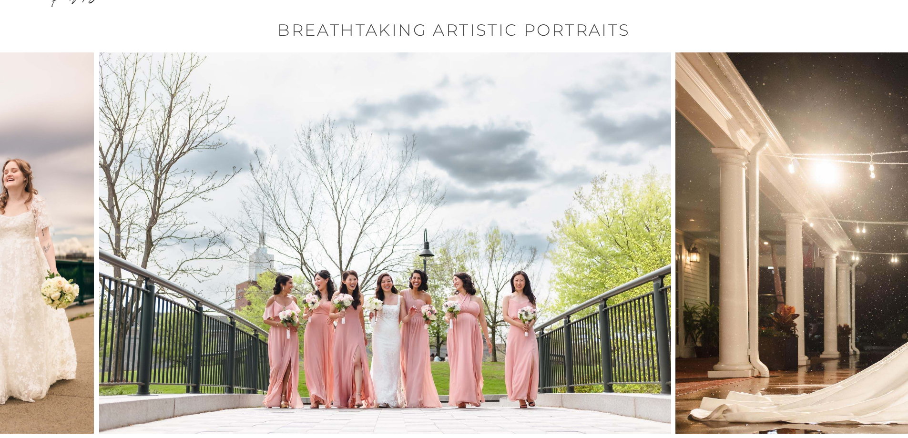
drag, startPoint x: 601, startPoint y: 253, endPoint x: 360, endPoint y: 256, distance: 241.1
click at [393, 261] on img at bounding box center [385, 242] width 572 height 381
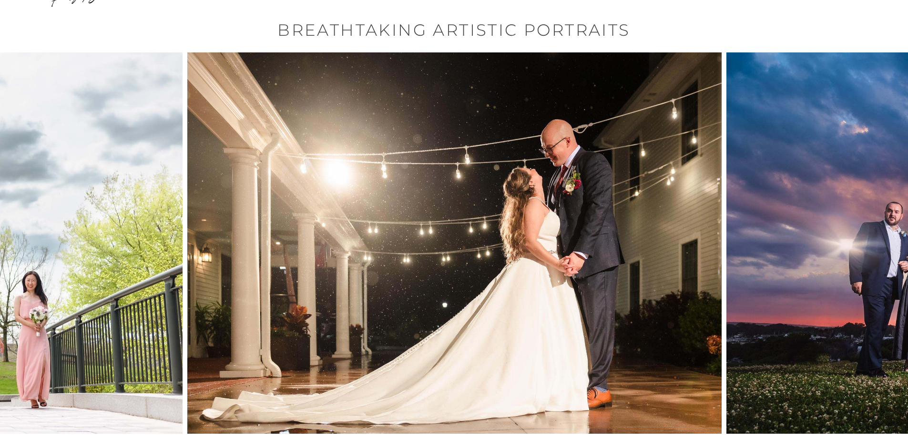
drag
click at [349, 239] on img at bounding box center [454, 242] width 534 height 381
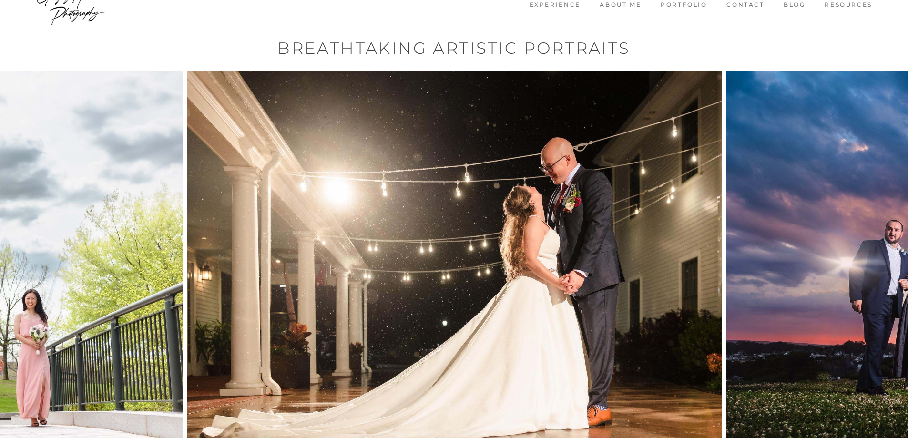
scroll to position [0, 0]
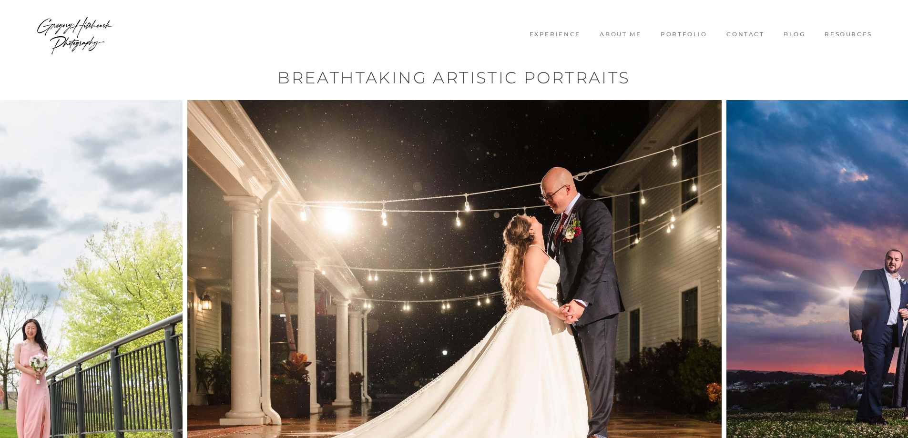
click at [82, 30] on img at bounding box center [76, 33] width 80 height 57
